Goal: Browse casually: Explore the website without a specific task or goal

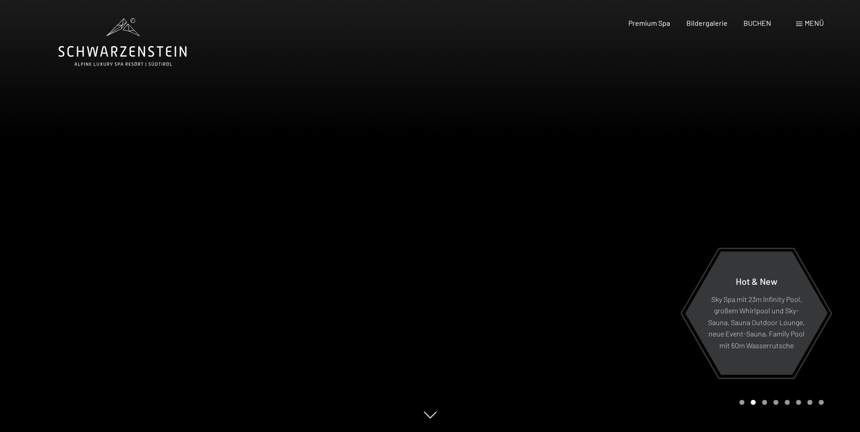
click at [291, 107] on div at bounding box center [215, 216] width 430 height 432
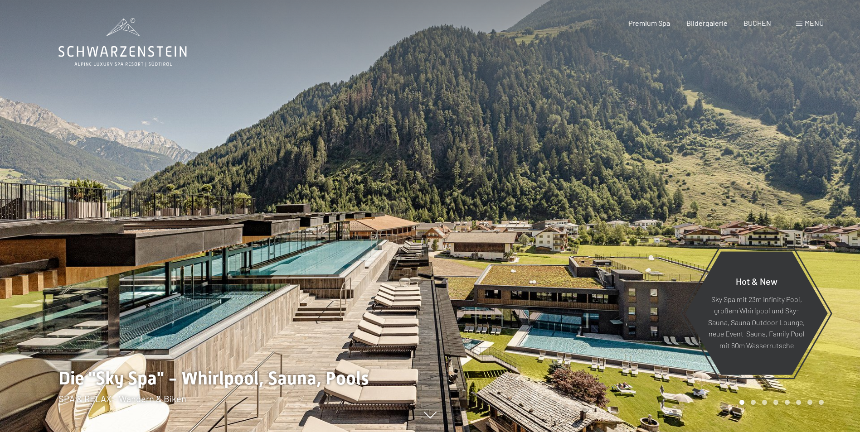
click at [525, 252] on div at bounding box center [645, 216] width 430 height 432
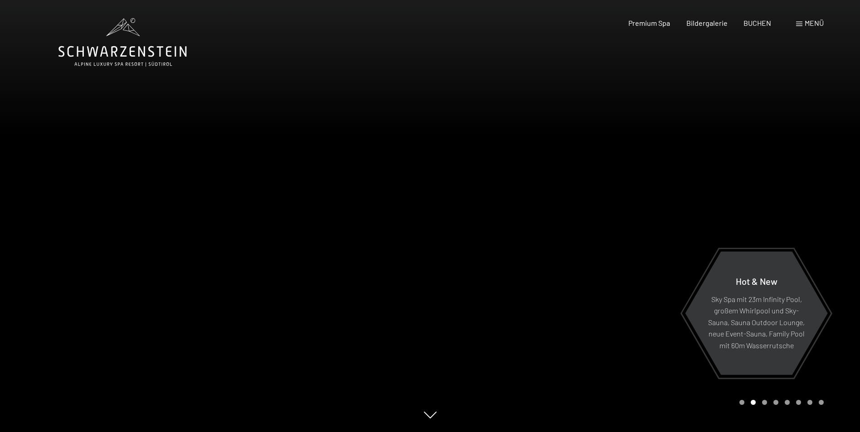
click at [581, 216] on div at bounding box center [645, 216] width 430 height 432
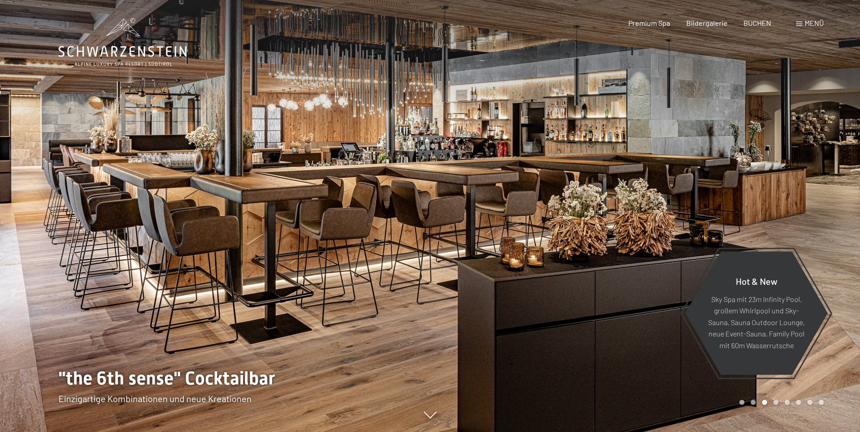
click at [582, 222] on div at bounding box center [645, 216] width 430 height 432
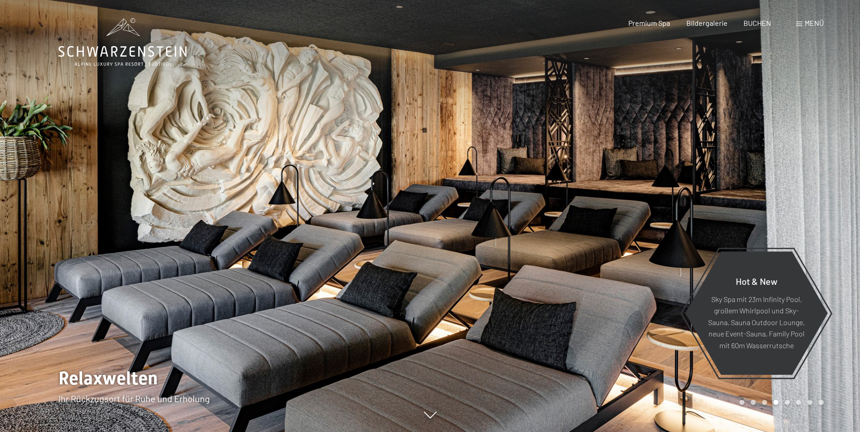
click at [582, 223] on div at bounding box center [645, 216] width 430 height 432
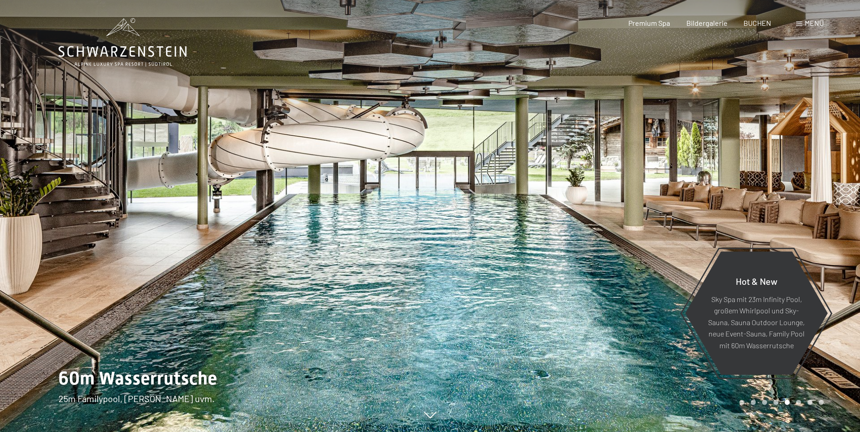
click at [582, 223] on div at bounding box center [645, 216] width 430 height 432
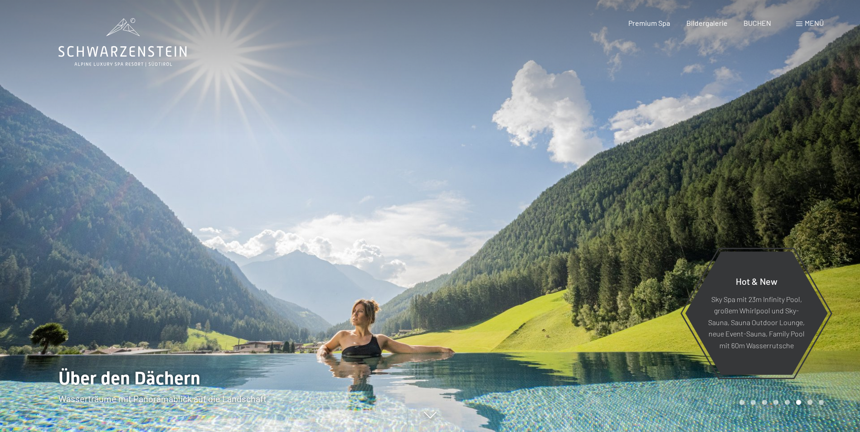
click at [580, 227] on div at bounding box center [645, 216] width 430 height 432
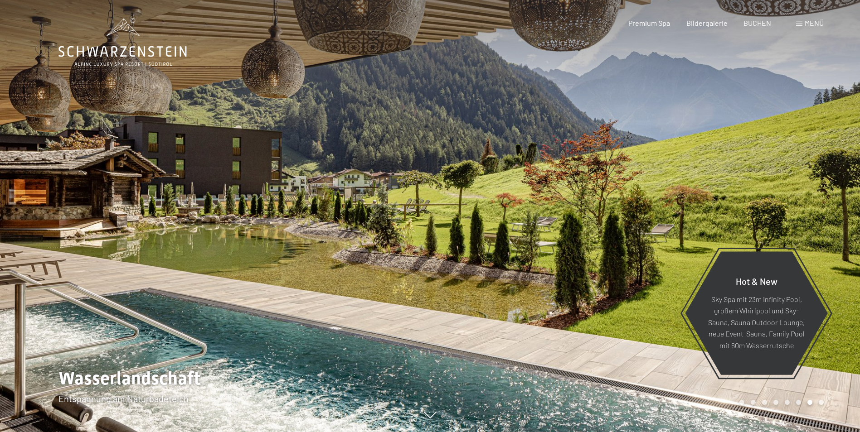
click at [567, 235] on div at bounding box center [645, 216] width 430 height 432
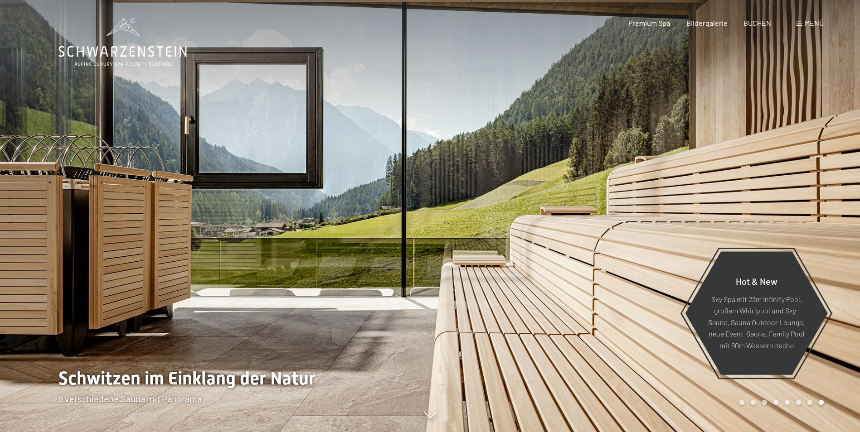
click at [591, 237] on div at bounding box center [645, 216] width 430 height 432
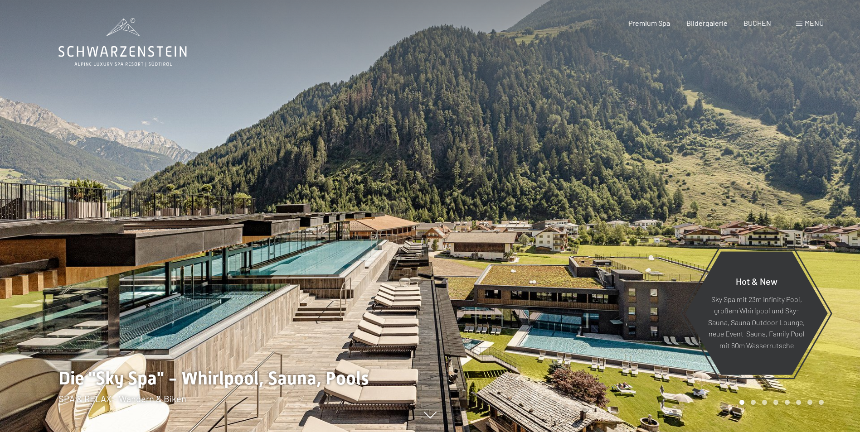
click at [591, 237] on div at bounding box center [645, 216] width 430 height 432
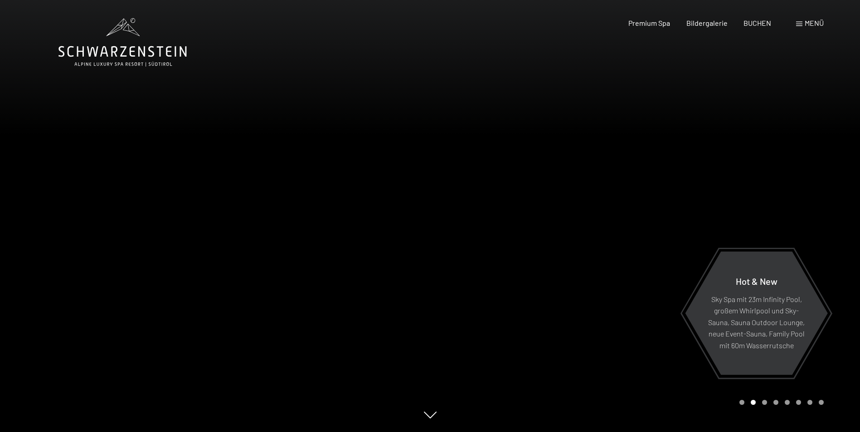
click at [591, 237] on div at bounding box center [645, 216] width 430 height 432
